Goal: Information Seeking & Learning: Learn about a topic

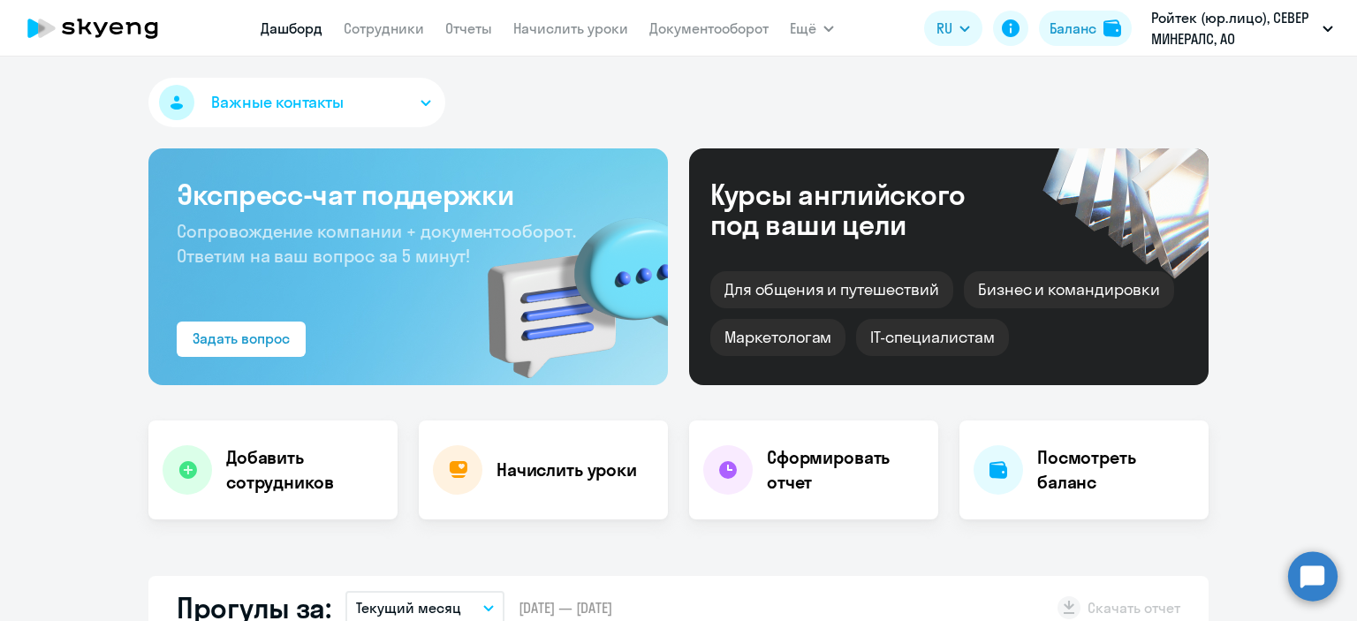
select select "30"
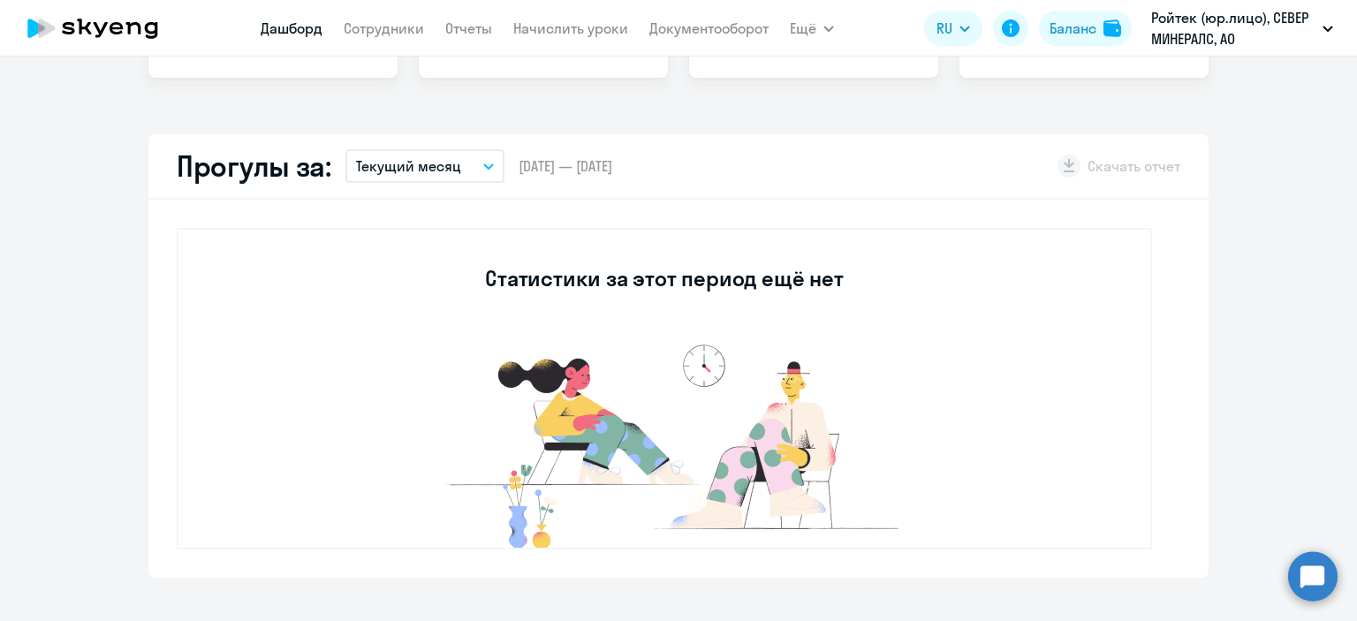
scroll to position [265, 0]
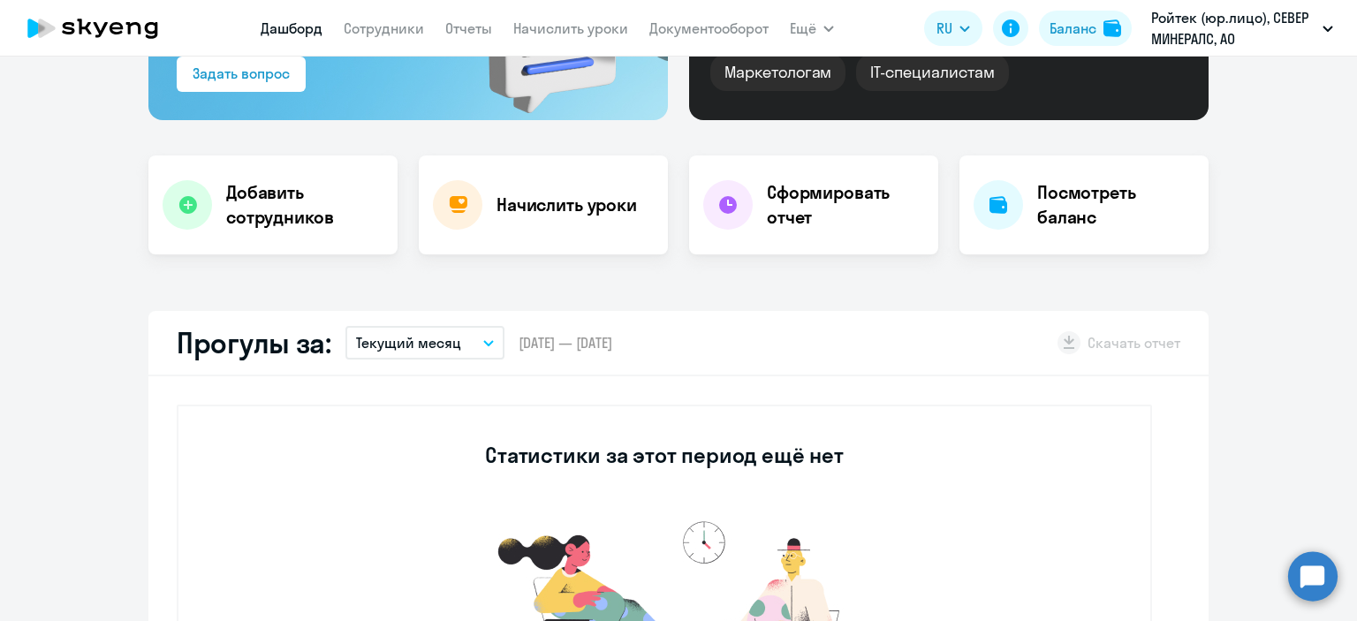
click at [395, 14] on nav "[PERSON_NAME] Отчеты Начислить уроки Документооборот" at bounding box center [515, 28] width 508 height 35
click at [389, 34] on link "Сотрудники" at bounding box center [384, 28] width 80 height 18
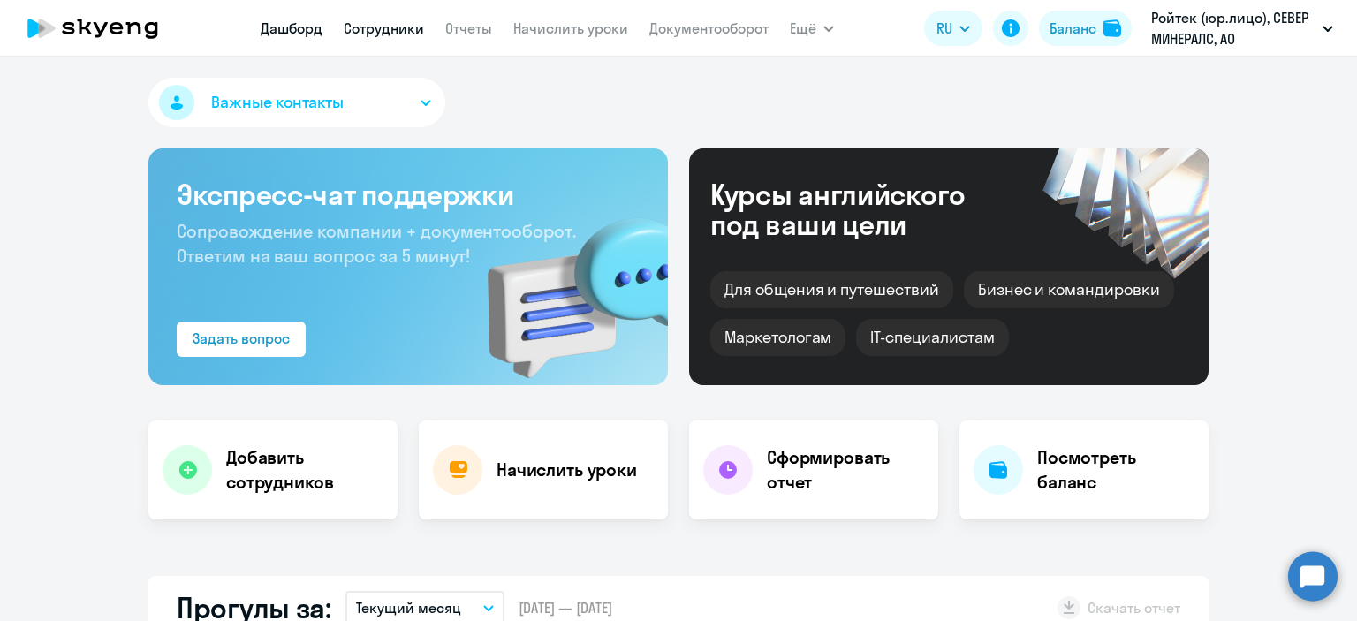
select select "30"
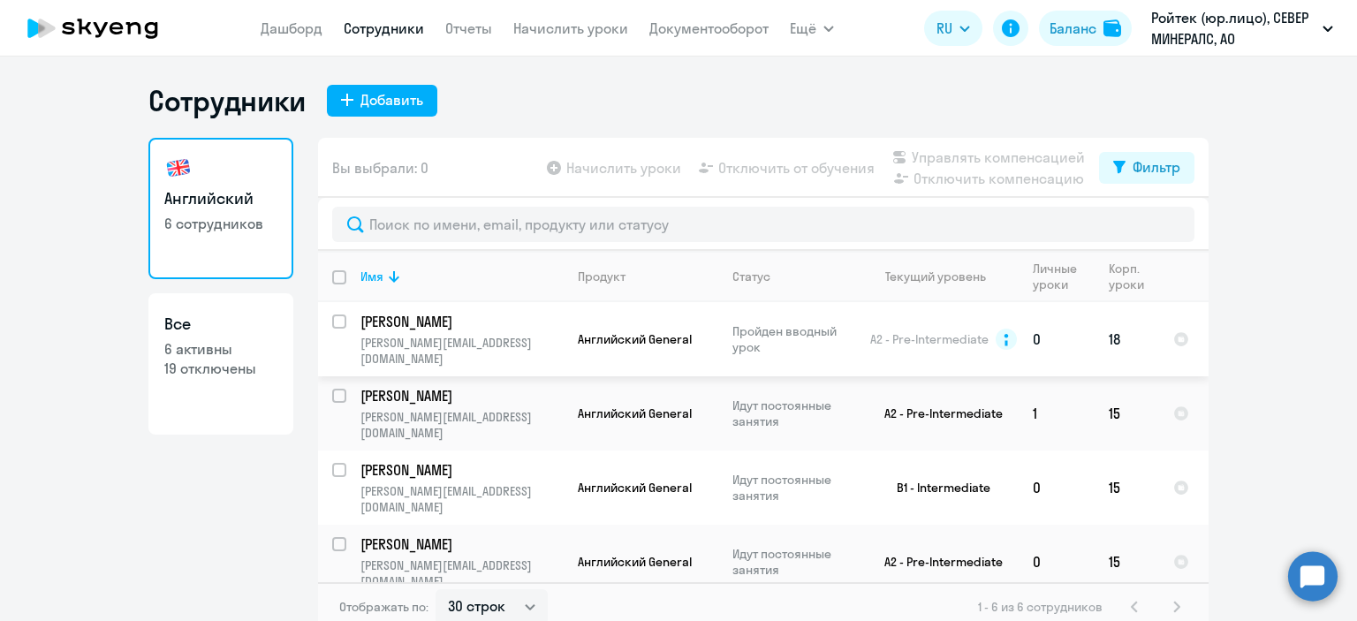
click at [488, 313] on p "[PERSON_NAME]" at bounding box center [460, 321] width 200 height 19
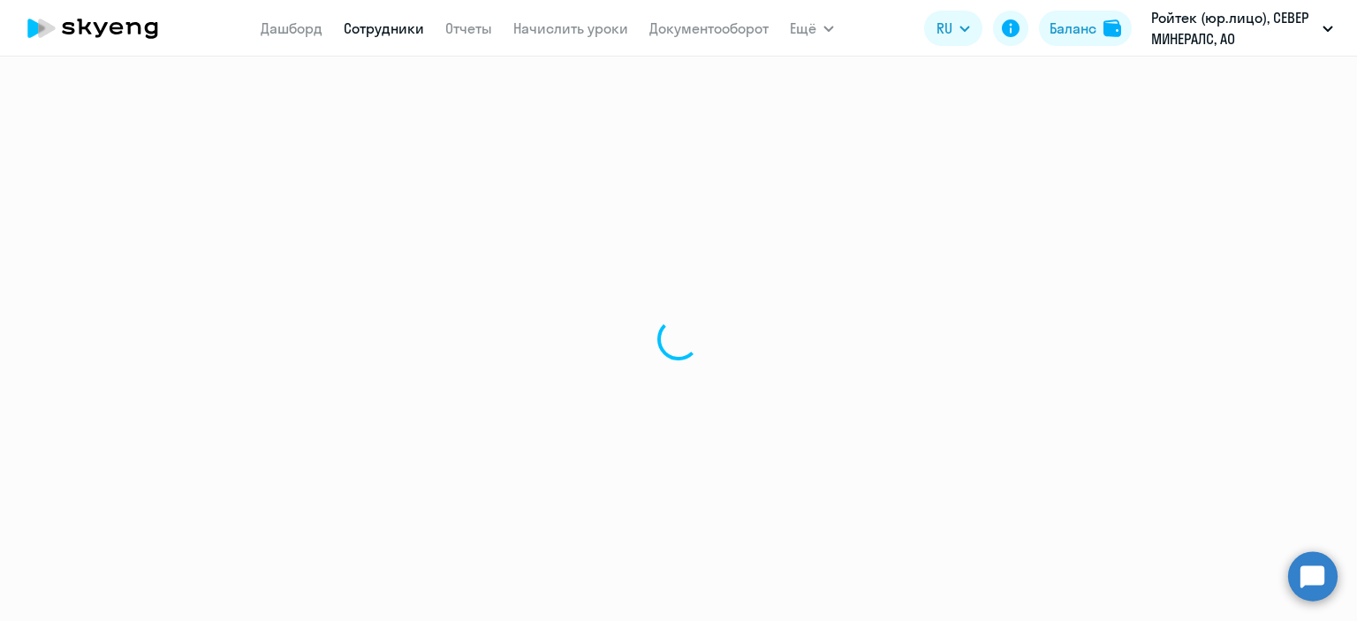
select select "english"
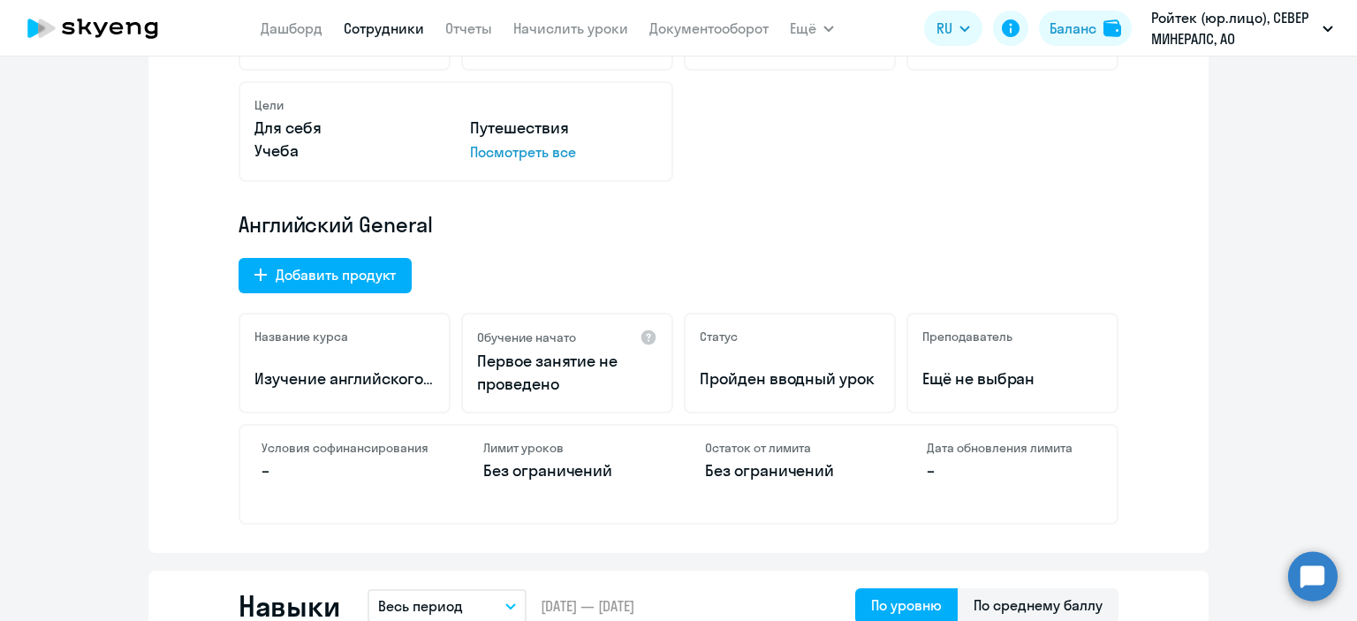
scroll to position [442, 0]
